Goal: Task Accomplishment & Management: Manage account settings

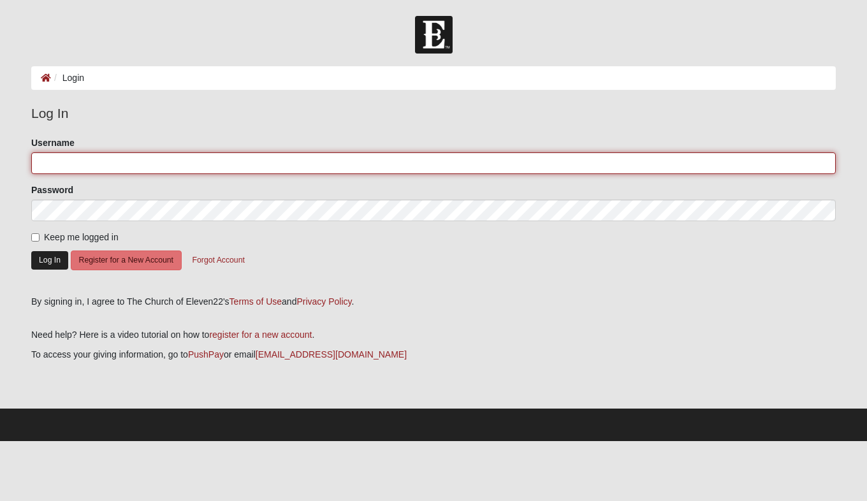
type input "stevehyrne"
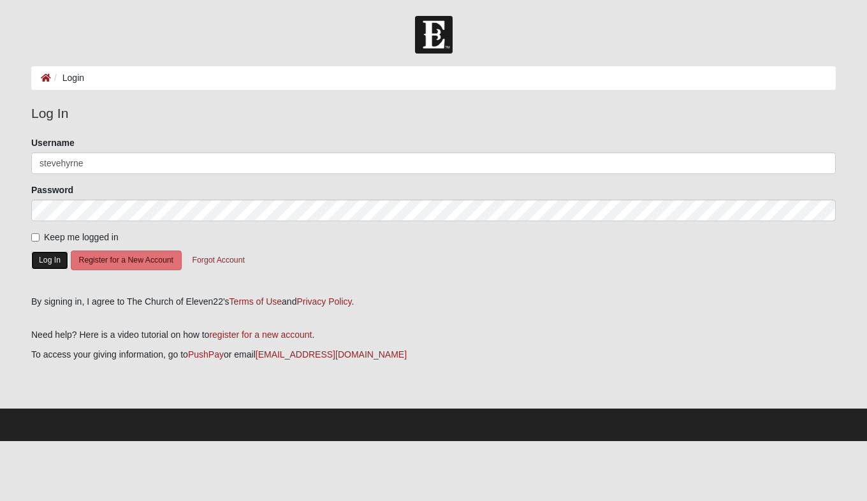
click at [57, 261] on button "Log In" at bounding box center [49, 260] width 37 height 18
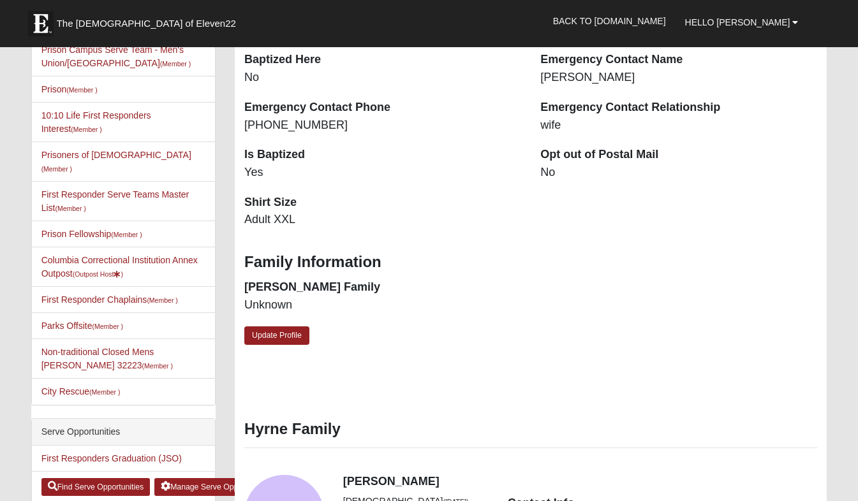
scroll to position [307, 0]
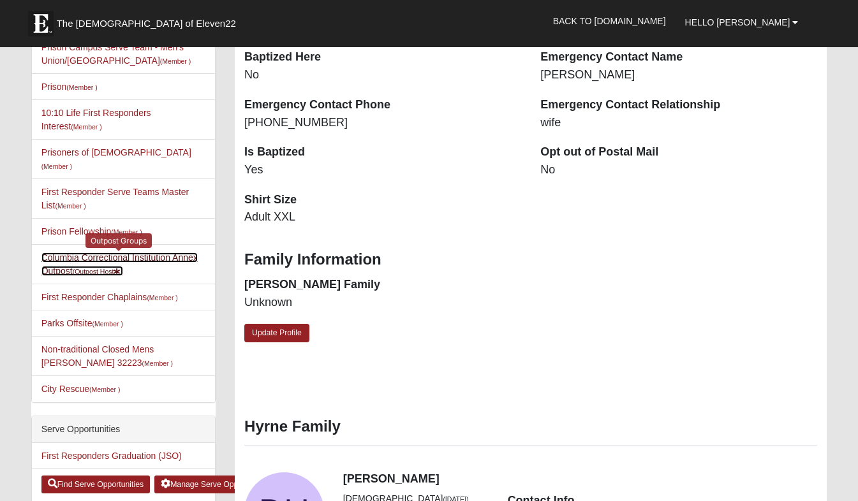
click at [112, 268] on small "(Outpost Host )" at bounding box center [98, 272] width 50 height 8
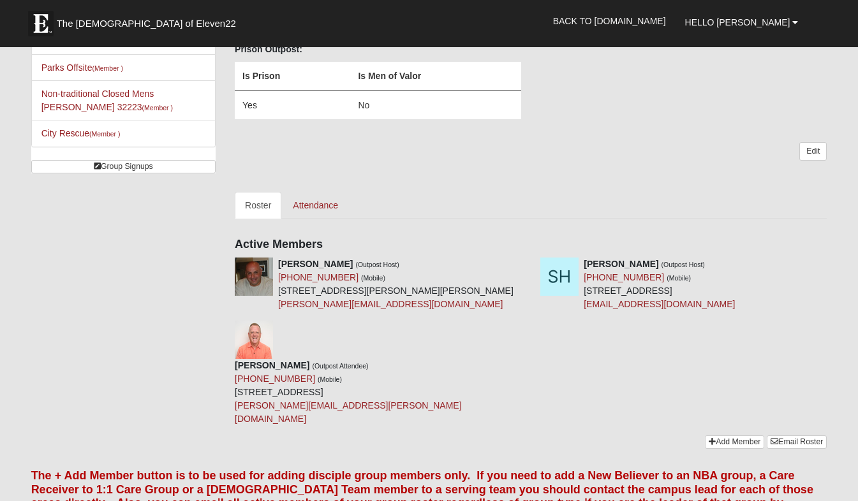
scroll to position [328, 0]
click at [335, 208] on link "Attendance" at bounding box center [315, 206] width 66 height 27
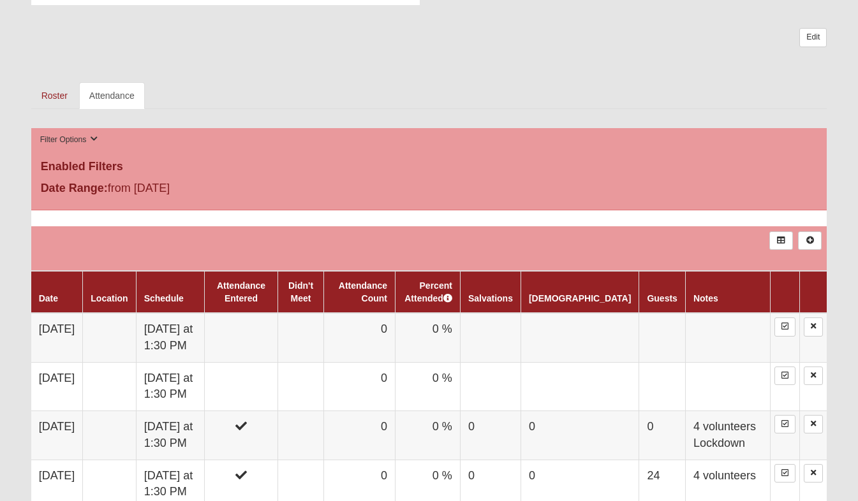
scroll to position [457, 0]
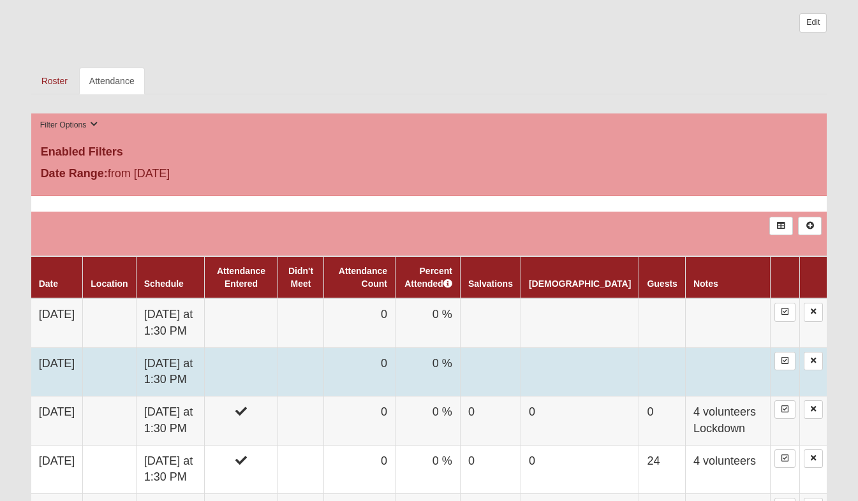
click at [205, 362] on td "[DATE] at 1:30 PM" at bounding box center [170, 371] width 69 height 48
click at [205, 362] on td "Wednesday at 1:30 PM" at bounding box center [170, 371] width 69 height 48
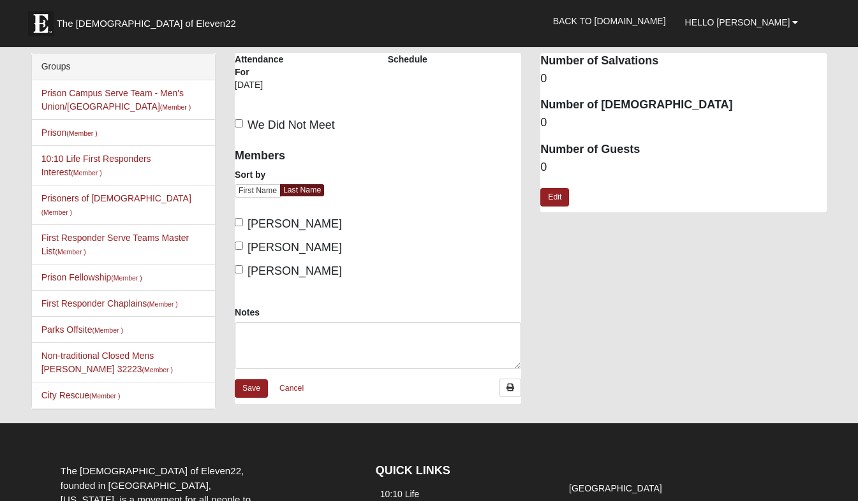
click at [568, 310] on div "Columbia Correctional Institution Annex Outpost Attendance Attendance For 10/1/…" at bounding box center [530, 235] width 611 height 364
click at [240, 247] on input "Hyrne, Steve" at bounding box center [239, 246] width 8 height 8
checkbox input "true"
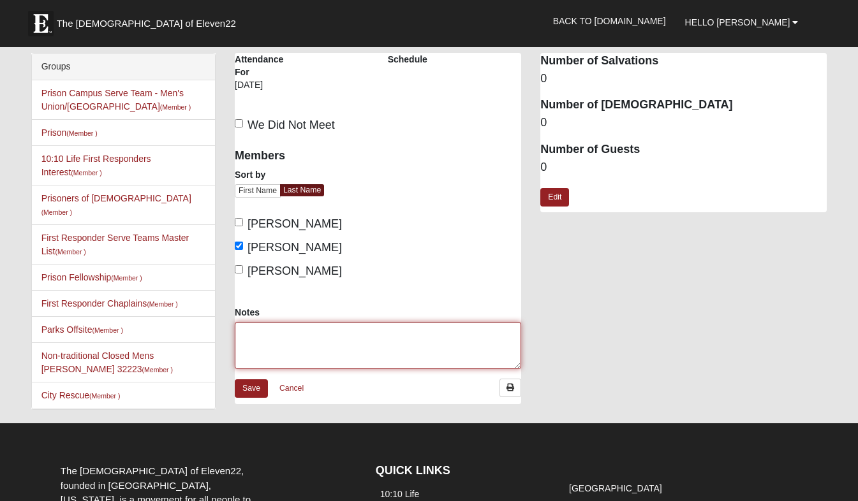
click at [267, 332] on textarea "Notes" at bounding box center [378, 345] width 286 height 47
type textarea "4 Volunteers"
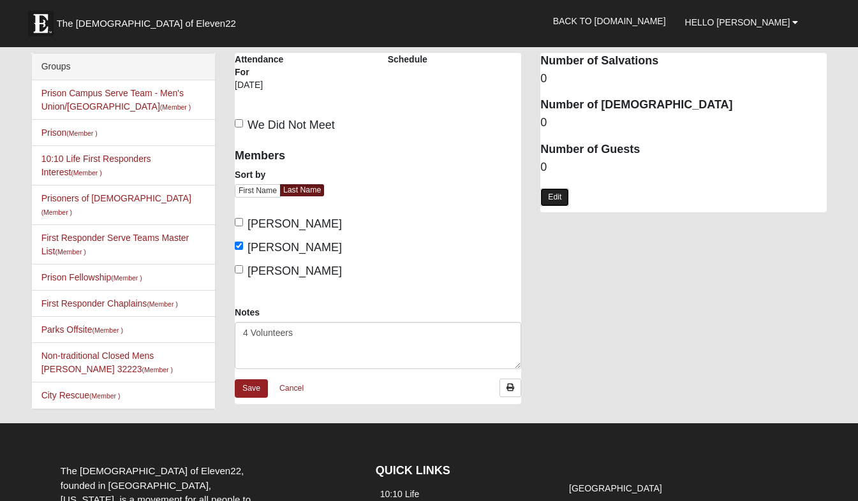
click at [555, 190] on link "Edit" at bounding box center [554, 197] width 29 height 18
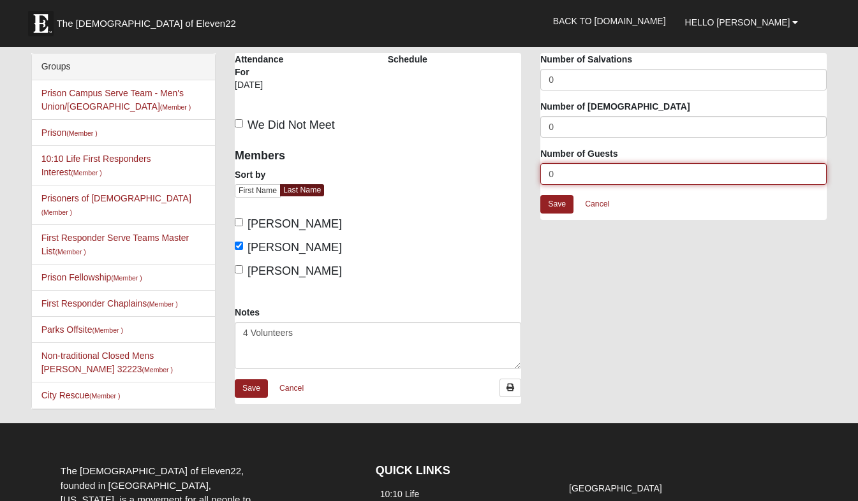
click at [557, 172] on input "0" at bounding box center [683, 174] width 286 height 22
type input "22"
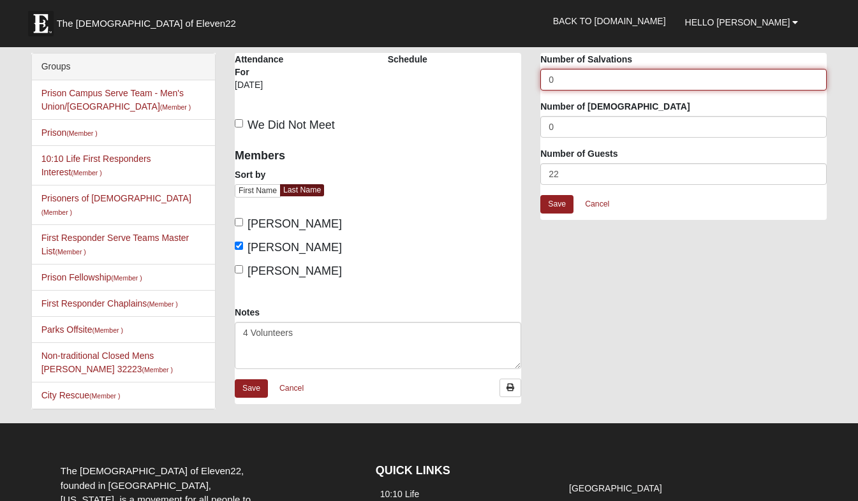
click at [576, 80] on input "0" at bounding box center [683, 80] width 286 height 22
type input "2"
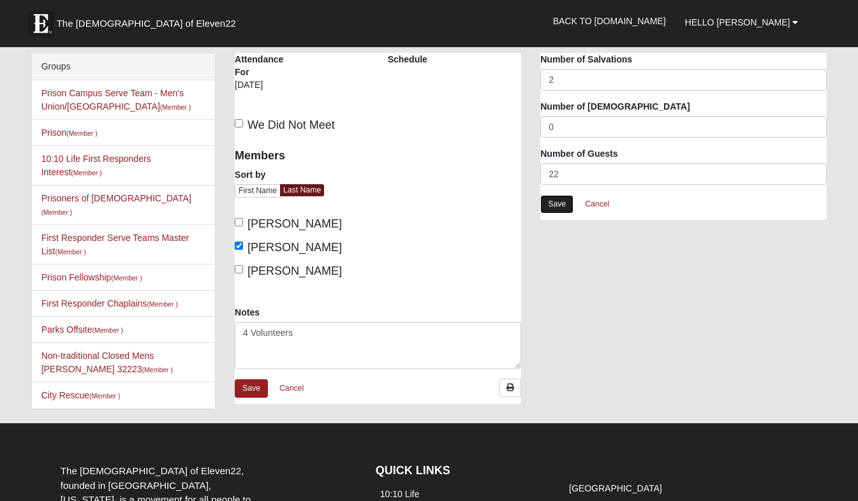
click at [565, 205] on link "Save" at bounding box center [556, 204] width 33 height 18
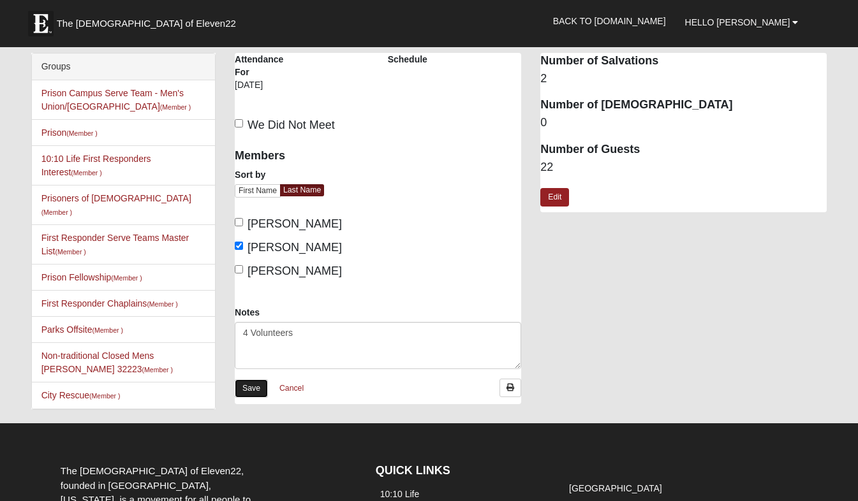
click at [259, 386] on link "Save" at bounding box center [251, 388] width 33 height 18
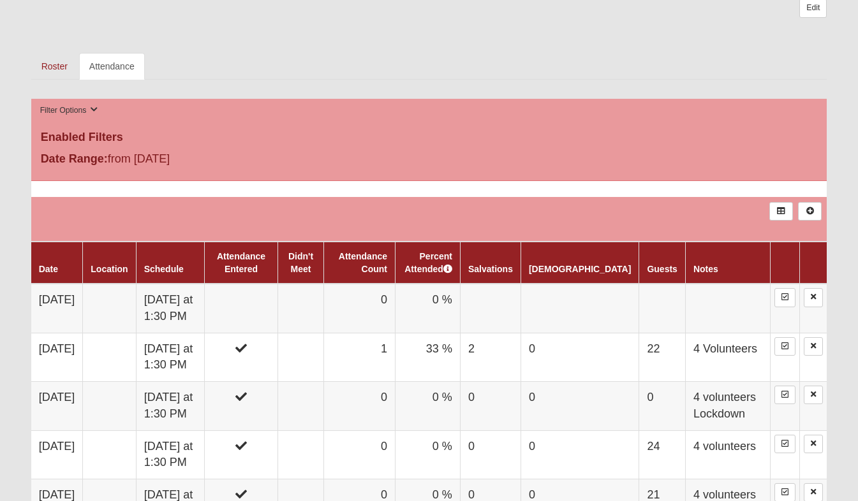
scroll to position [474, 0]
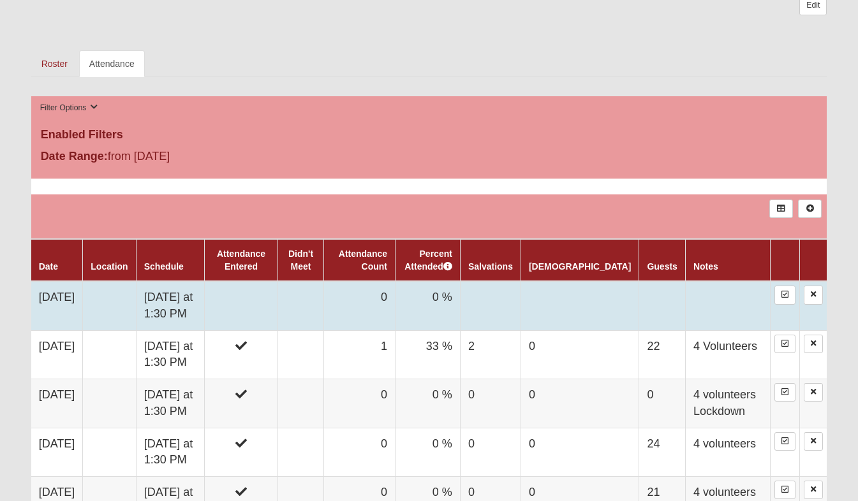
click at [205, 307] on td "[DATE] at 1:30 PM" at bounding box center [170, 305] width 69 height 49
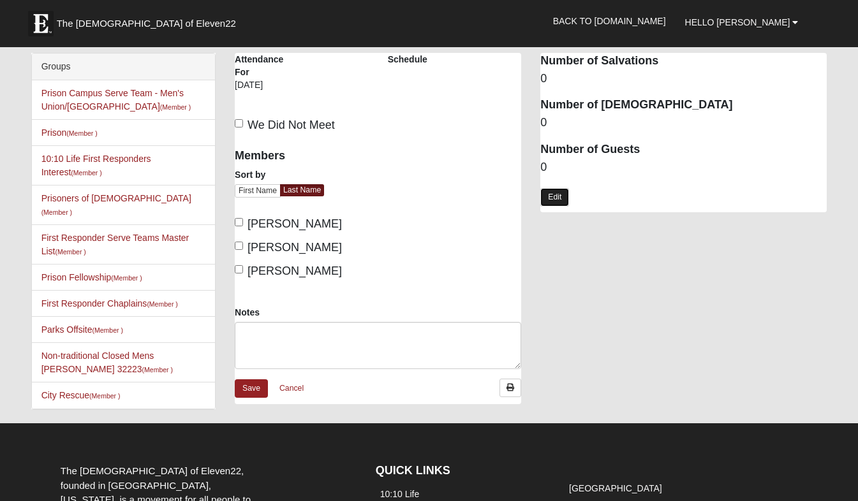
click at [549, 196] on link "Edit" at bounding box center [554, 197] width 29 height 18
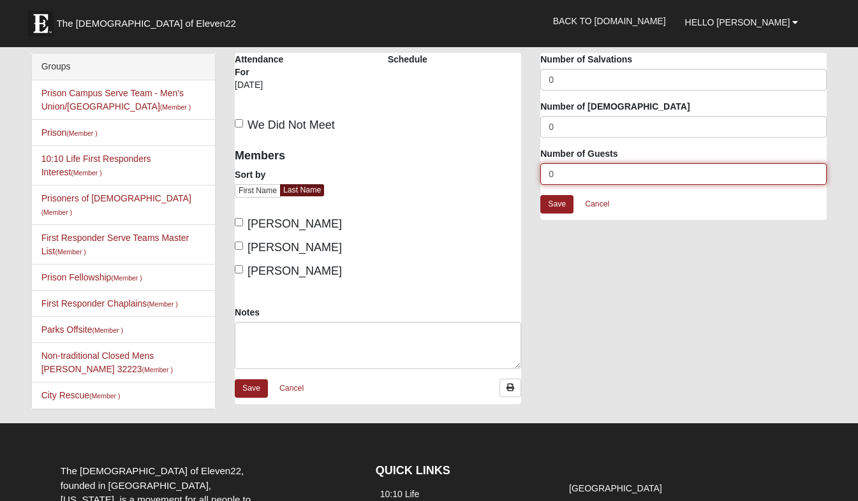
click at [556, 174] on input "0" at bounding box center [683, 174] width 286 height 22
type input "24"
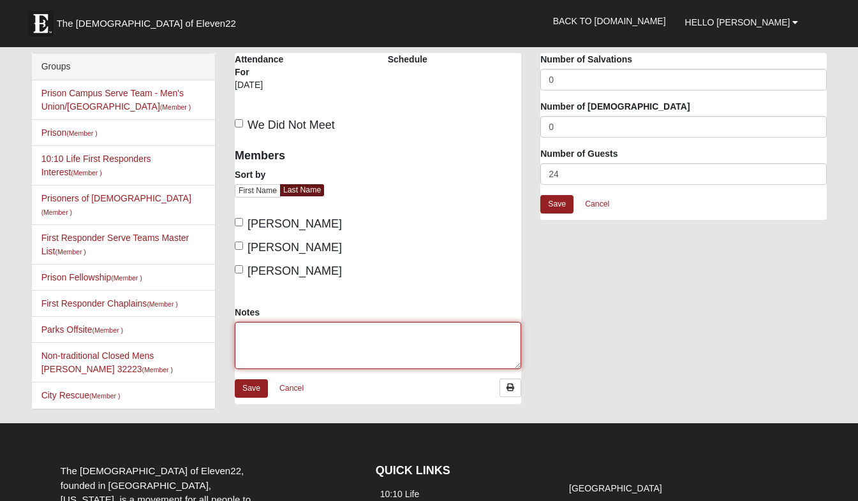
click at [319, 341] on textarea "Notes" at bounding box center [378, 345] width 286 height 47
type textarea "4 volunteers"
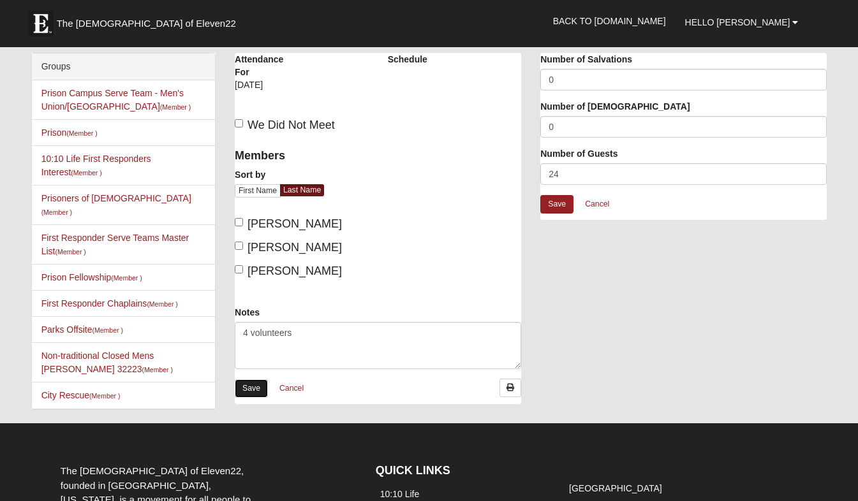
click at [261, 386] on link "Save" at bounding box center [251, 388] width 33 height 18
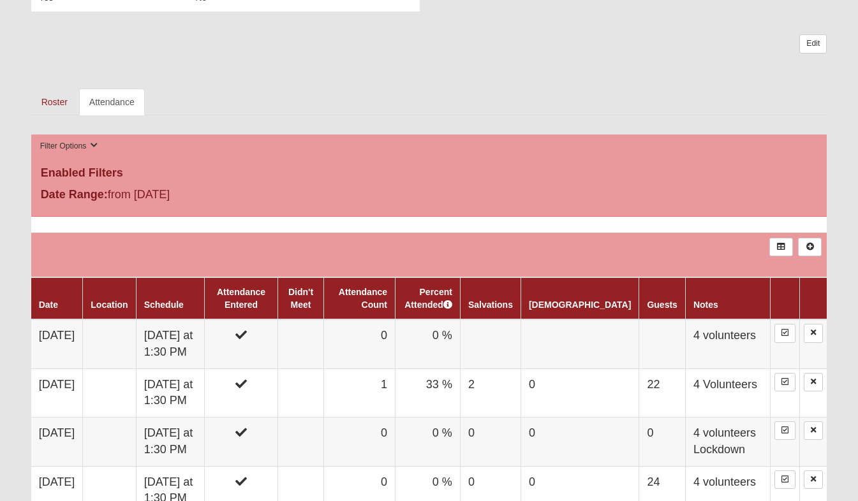
scroll to position [437, 0]
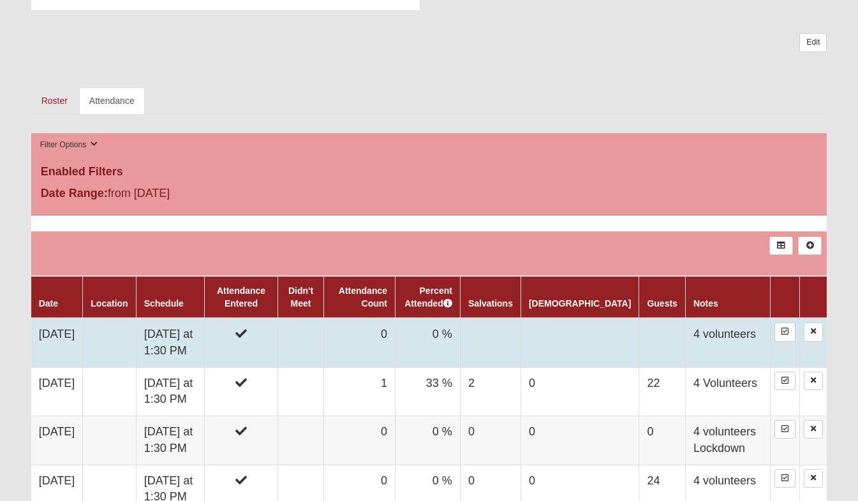
click at [646, 324] on td at bounding box center [662, 342] width 46 height 49
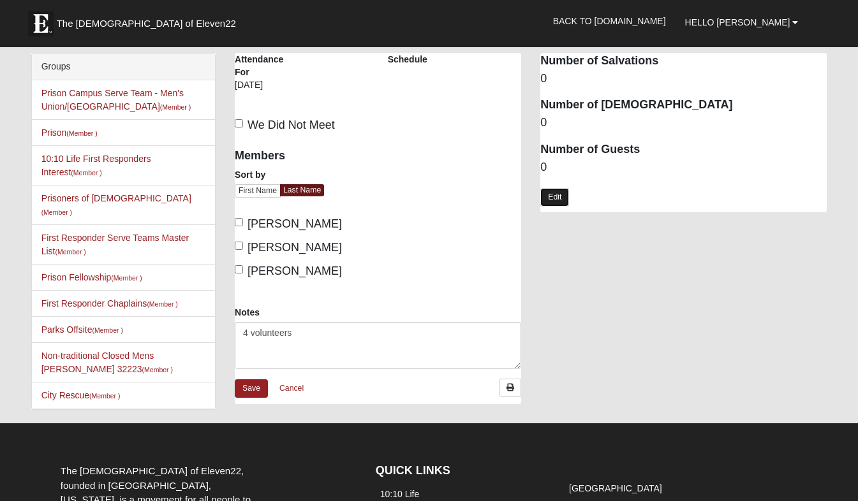
click at [551, 193] on link "Edit" at bounding box center [554, 197] width 29 height 18
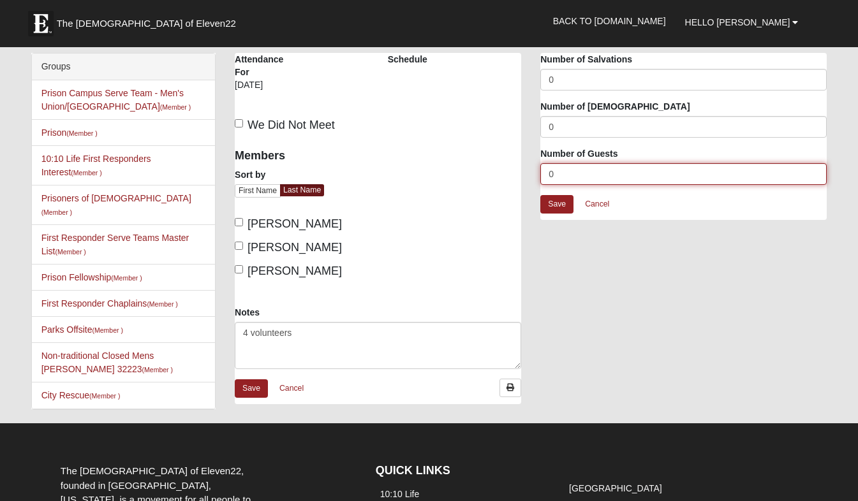
click at [555, 171] on input "0" at bounding box center [683, 174] width 286 height 22
type input "24"
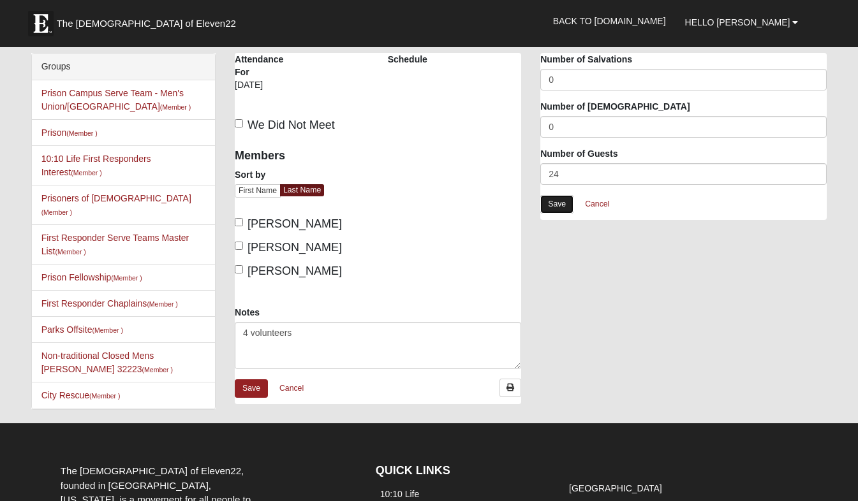
click at [559, 199] on link "Save" at bounding box center [556, 204] width 33 height 18
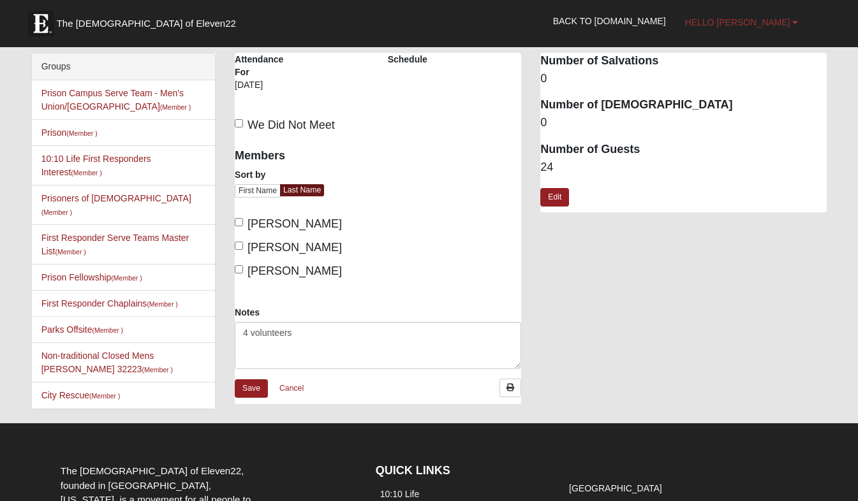
click at [800, 22] on link "Hello Steve" at bounding box center [741, 22] width 133 height 32
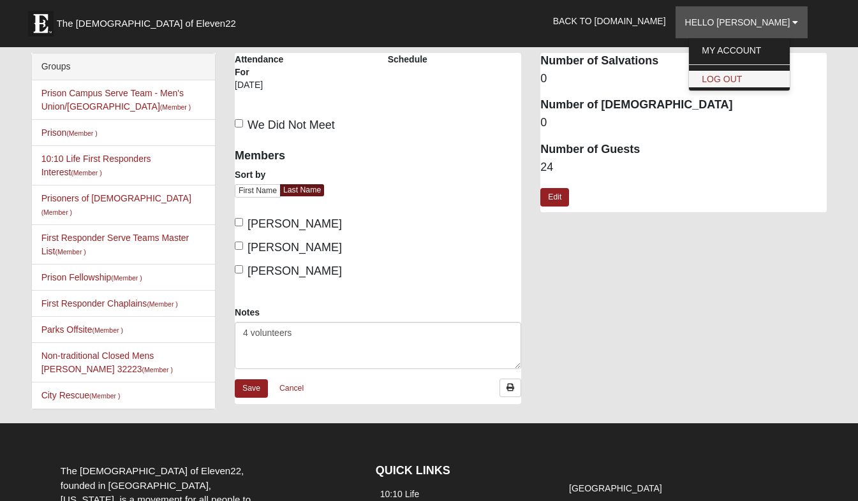
drag, startPoint x: 782, startPoint y: 67, endPoint x: 780, endPoint y: 80, distance: 13.5
click at [780, 80] on ul "My Account Log Out" at bounding box center [739, 64] width 102 height 53
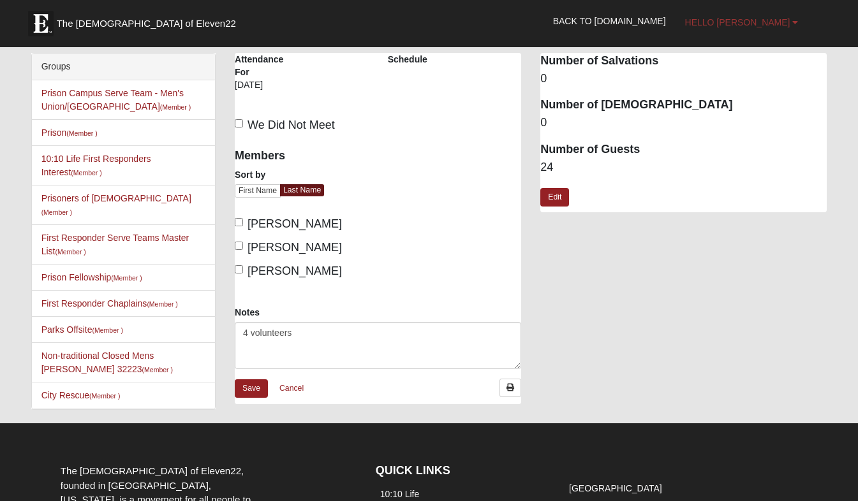
click at [797, 21] on b at bounding box center [795, 22] width 6 height 9
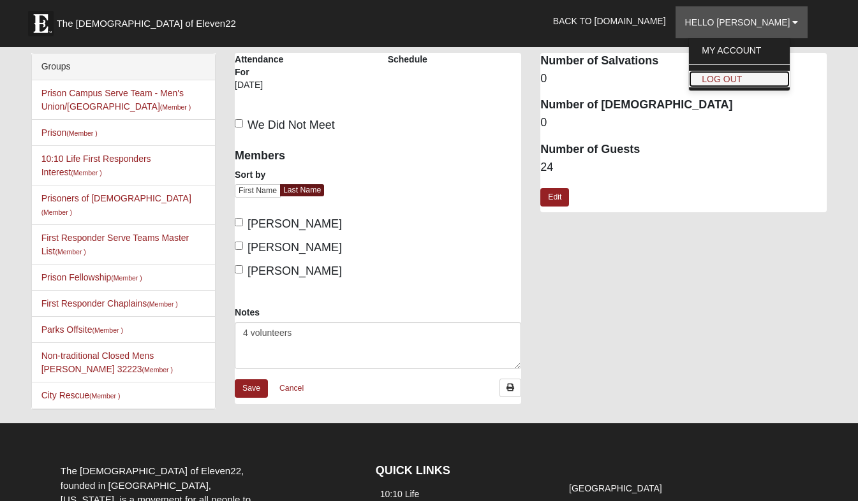
click at [782, 74] on link "Log Out" at bounding box center [739, 79] width 101 height 17
